Goal: Book appointment/travel/reservation

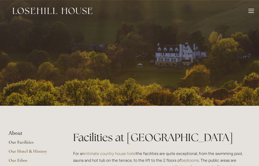
click at [248, 11] on div at bounding box center [251, 12] width 6 height 6
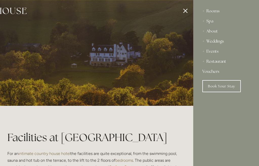
click at [215, 9] on div "Rooms" at bounding box center [225, 11] width 47 height 10
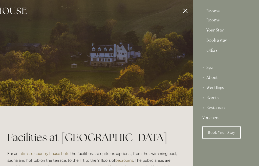
click at [225, 131] on link "Book Your Stay" at bounding box center [221, 133] width 38 height 12
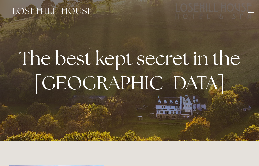
click at [251, 12] on div at bounding box center [251, 12] width 6 height 6
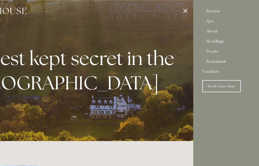
click at [229, 86] on link "Book Your Stay" at bounding box center [221, 86] width 38 height 12
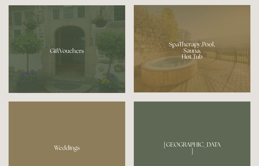
scroll to position [408, 0]
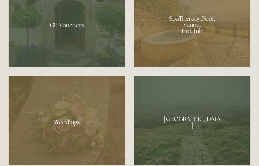
click at [231, 58] on div at bounding box center [192, 24] width 116 height 88
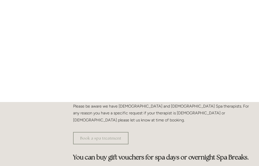
scroll to position [151, 0]
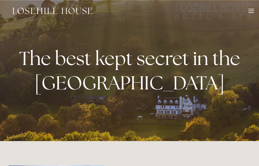
click at [253, 11] on div at bounding box center [251, 11] width 6 height 1
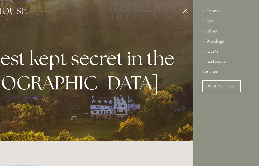
click at [158, 51] on div at bounding box center [63, 83] width 259 height 166
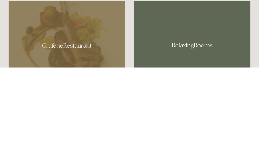
scroll to position [293, 0]
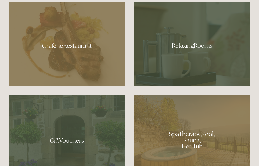
click at [109, 79] on div at bounding box center [67, 44] width 116 height 85
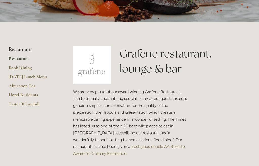
scroll to position [60, 0]
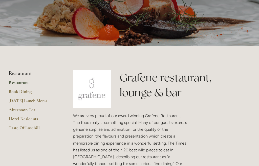
click at [28, 118] on link "Hotel Residents" at bounding box center [33, 120] width 48 height 9
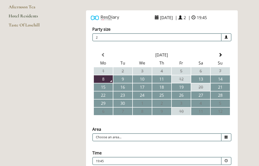
scroll to position [78, 0]
click at [127, 87] on td "16" at bounding box center [122, 88] width 19 height 8
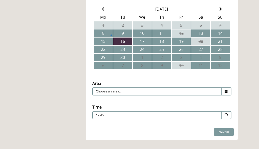
scroll to position [124, 0]
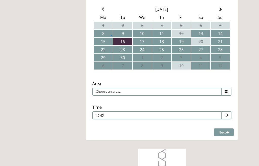
click at [226, 93] on icon at bounding box center [225, 91] width 3 height 3
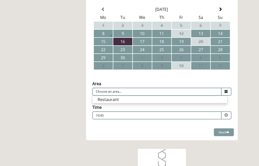
scroll to position [124, 0]
click at [194, 102] on li "Restaurant" at bounding box center [159, 99] width 134 height 7
type input "Restaurant"
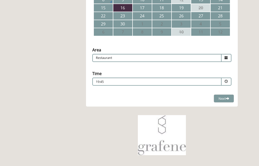
scroll to position [199, 0]
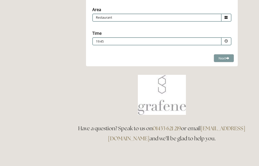
click at [228, 42] on span at bounding box center [226, 41] width 10 height 8
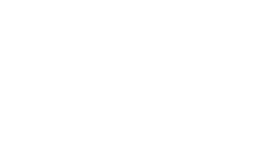
scroll to position [0, 0]
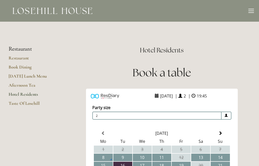
click at [43, 18] on div "Rooms Rooms Your Stay Book a stay Offers Spa About" at bounding box center [129, 11] width 249 height 22
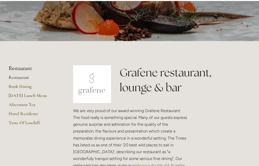
scroll to position [2, 2]
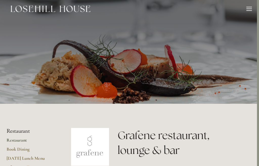
click at [86, 10] on img at bounding box center [51, 9] width 80 height 7
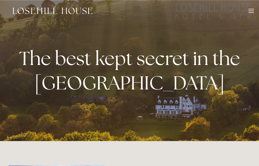
click at [250, 10] on div at bounding box center [251, 12] width 6 height 6
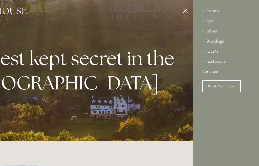
click at [214, 11] on div "Rooms" at bounding box center [225, 11] width 47 height 10
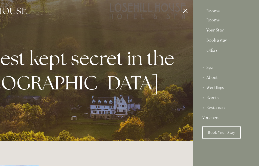
click at [212, 78] on div "About" at bounding box center [225, 78] width 47 height 10
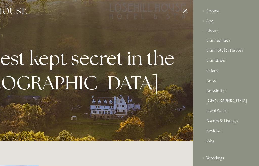
click at [229, 40] on link "Our Facilities" at bounding box center [225, 41] width 39 height 6
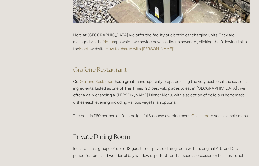
scroll to position [759, 0]
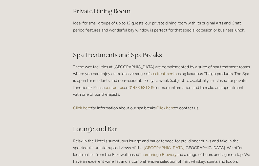
click at [249, 45] on p at bounding box center [161, 41] width 177 height 7
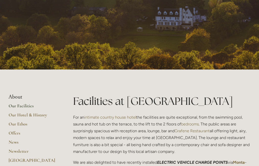
scroll to position [0, 0]
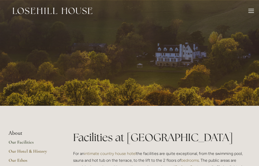
click at [252, 10] on div at bounding box center [251, 12] width 6 height 6
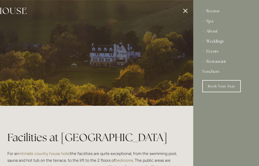
click at [217, 31] on div "About" at bounding box center [225, 31] width 47 height 10
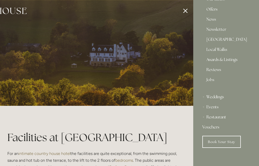
scroll to position [61, 0]
click at [223, 50] on link "Local Walks" at bounding box center [225, 51] width 39 height 6
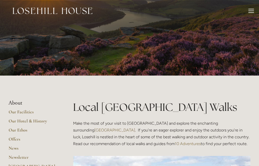
click at [247, 14] on div "Rooms Rooms Your Stay Book a stay Offers Spa About" at bounding box center [129, 11] width 249 height 22
click at [250, 10] on div at bounding box center [251, 12] width 6 height 6
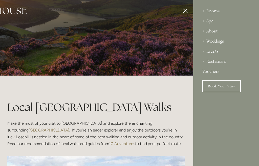
click at [218, 89] on link "Book Your Stay" at bounding box center [221, 86] width 38 height 12
